Goal: Transaction & Acquisition: Download file/media

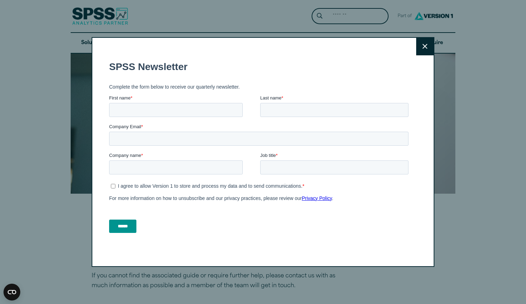
click at [422, 51] on button "Close" at bounding box center [424, 46] width 17 height 17
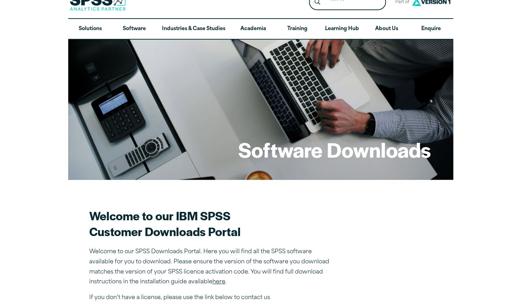
scroll to position [28, 0]
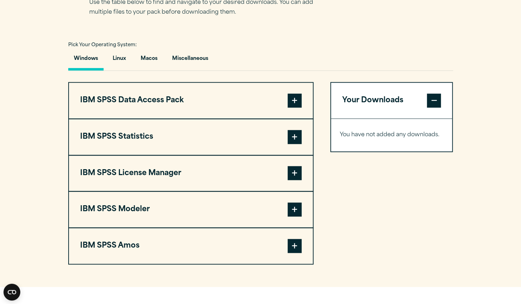
scroll to position [504, 0]
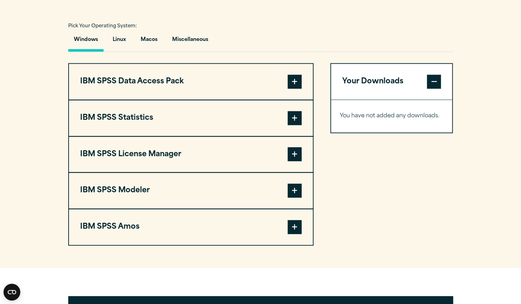
click at [289, 119] on span at bounding box center [294, 118] width 14 height 14
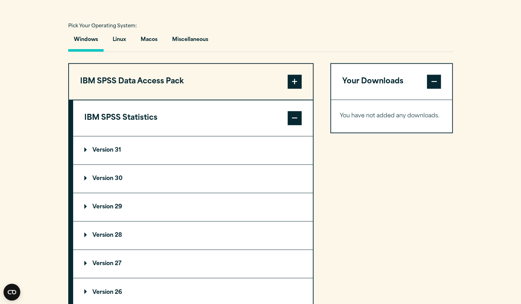
click at [105, 178] on p "Version 30" at bounding box center [103, 179] width 38 height 6
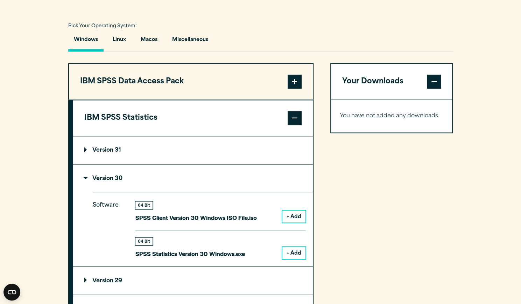
click at [292, 253] on button "+ Add" at bounding box center [293, 253] width 23 height 12
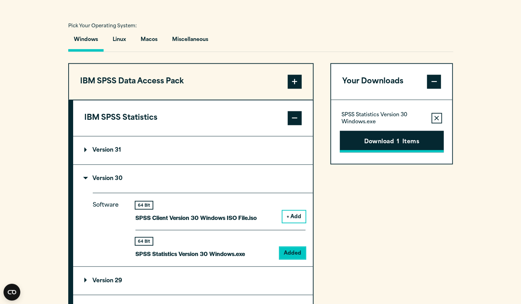
click at [407, 144] on button "Download 1 Items" at bounding box center [392, 141] width 104 height 22
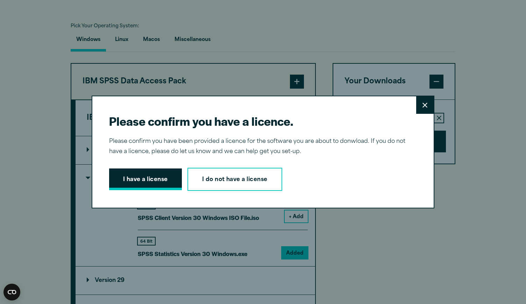
click at [147, 171] on button "I have a license" at bounding box center [145, 179] width 73 height 22
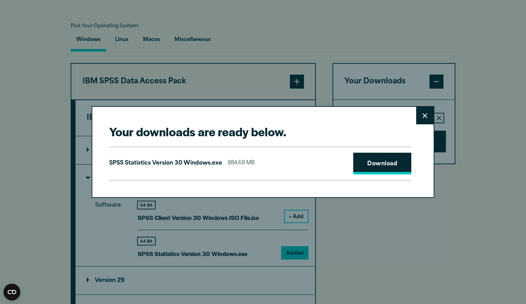
click at [378, 165] on link "Download" at bounding box center [382, 163] width 58 height 22
click at [425, 116] on button "Close" at bounding box center [424, 115] width 17 height 17
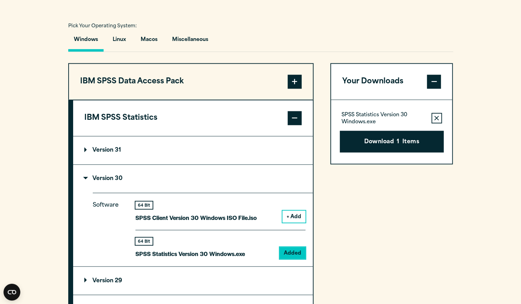
click at [425, 253] on div "Your Downloads SPSS Statistics Version 30 Windows.exe Remove this item from you…" at bounding box center [391, 276] width 123 height 426
